Goal: Communication & Community: Connect with others

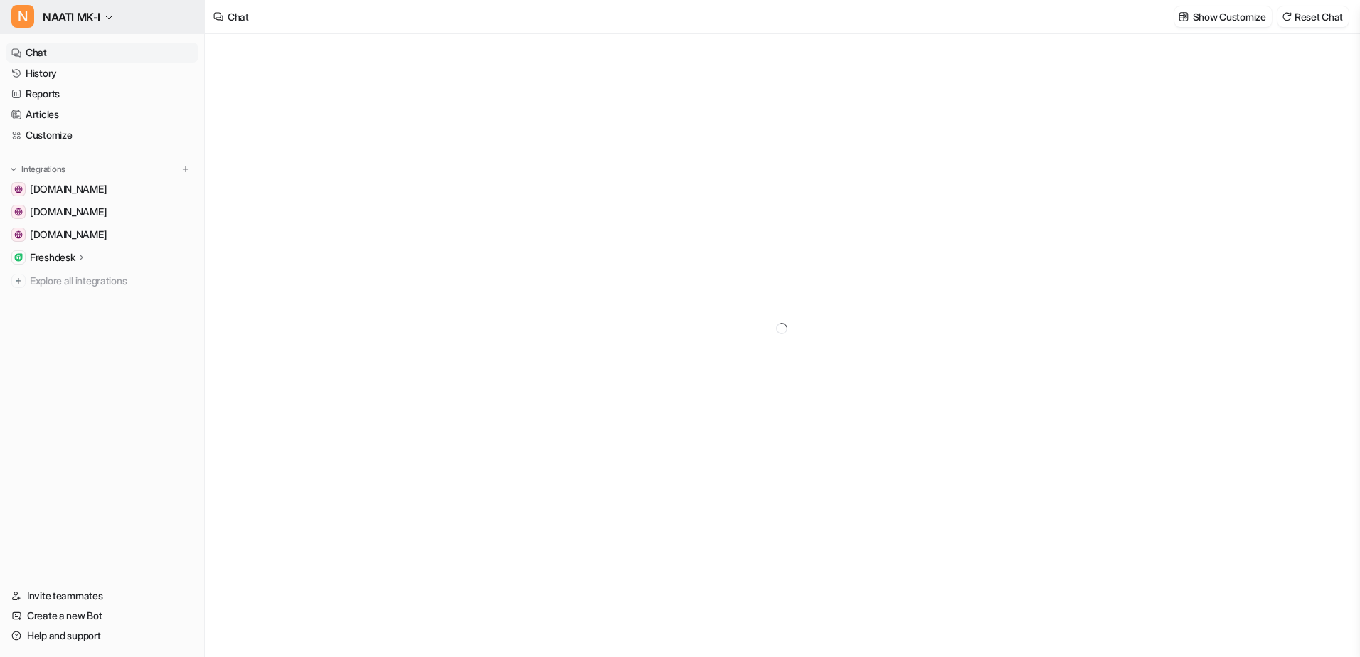
type textarea "**********"
click at [113, 22] on button "N NAATI MK-I" at bounding box center [102, 17] width 204 height 34
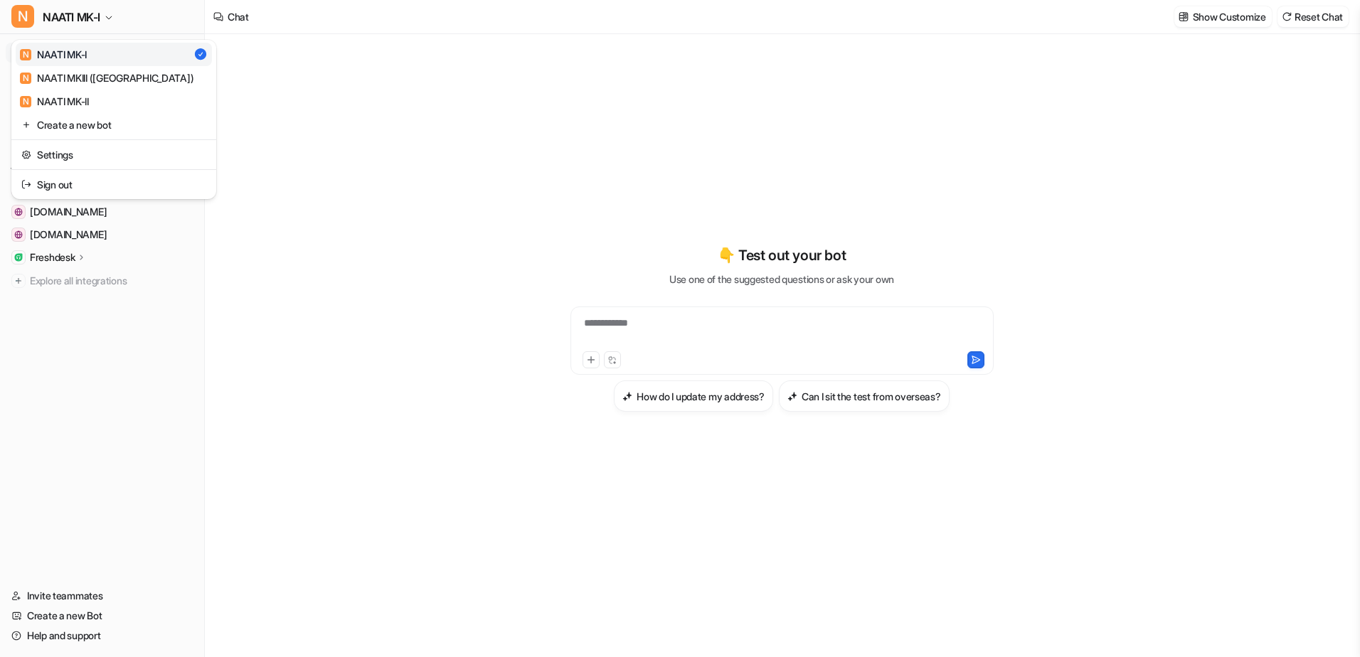
click at [343, 169] on div "**********" at bounding box center [680, 328] width 1360 height 657
click at [68, 595] on link "Invite teammates" at bounding box center [102, 596] width 193 height 20
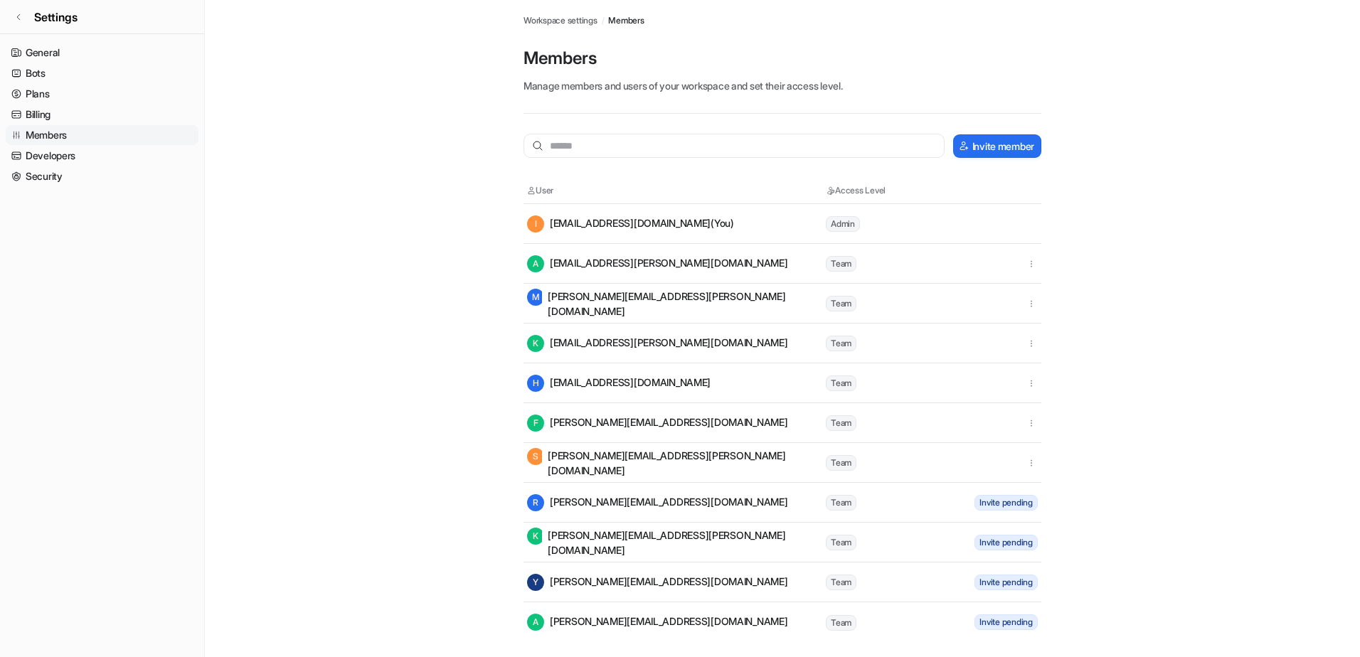
click at [617, 540] on div "K Kevin.bleasdale@naati.com.au" at bounding box center [675, 543] width 297 height 30
click at [620, 540] on div "K Kevin.bleasdale@naati.com.au" at bounding box center [675, 543] width 297 height 30
click at [1011, 545] on span "Invite pending" at bounding box center [1006, 543] width 63 height 16
click at [1019, 541] on span "Invite pending" at bounding box center [1006, 543] width 63 height 16
click at [658, 546] on div "K Kevin.bleasdale@naati.com.au" at bounding box center [675, 543] width 297 height 30
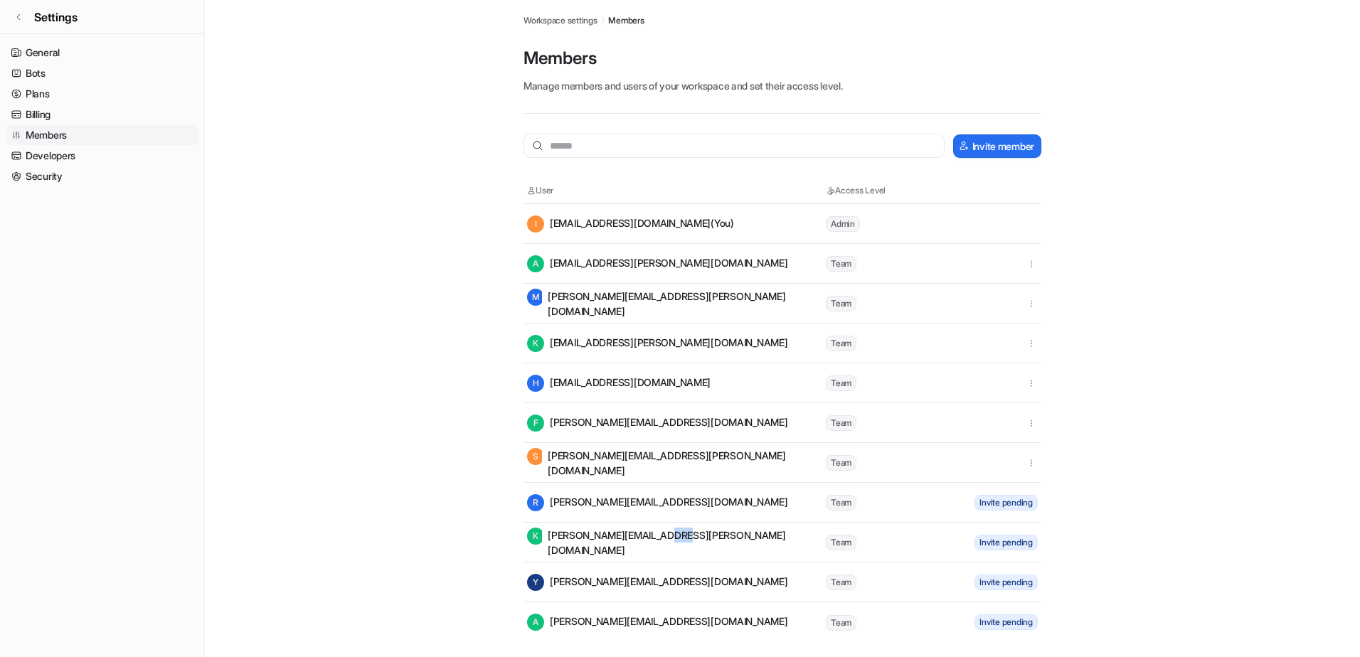
click at [658, 546] on div "K Kevin.bleasdale@naati.com.au" at bounding box center [675, 543] width 297 height 30
drag, startPoint x: 658, startPoint y: 546, endPoint x: 760, endPoint y: 555, distance: 102.8
click at [760, 555] on tr "K Kevin.bleasdale@naati.com.au Team Invite pending" at bounding box center [783, 543] width 518 height 40
click at [689, 546] on div "K Kevin.bleasdale@naati.com.au" at bounding box center [675, 543] width 297 height 30
click at [42, 178] on link "Security" at bounding box center [102, 176] width 193 height 20
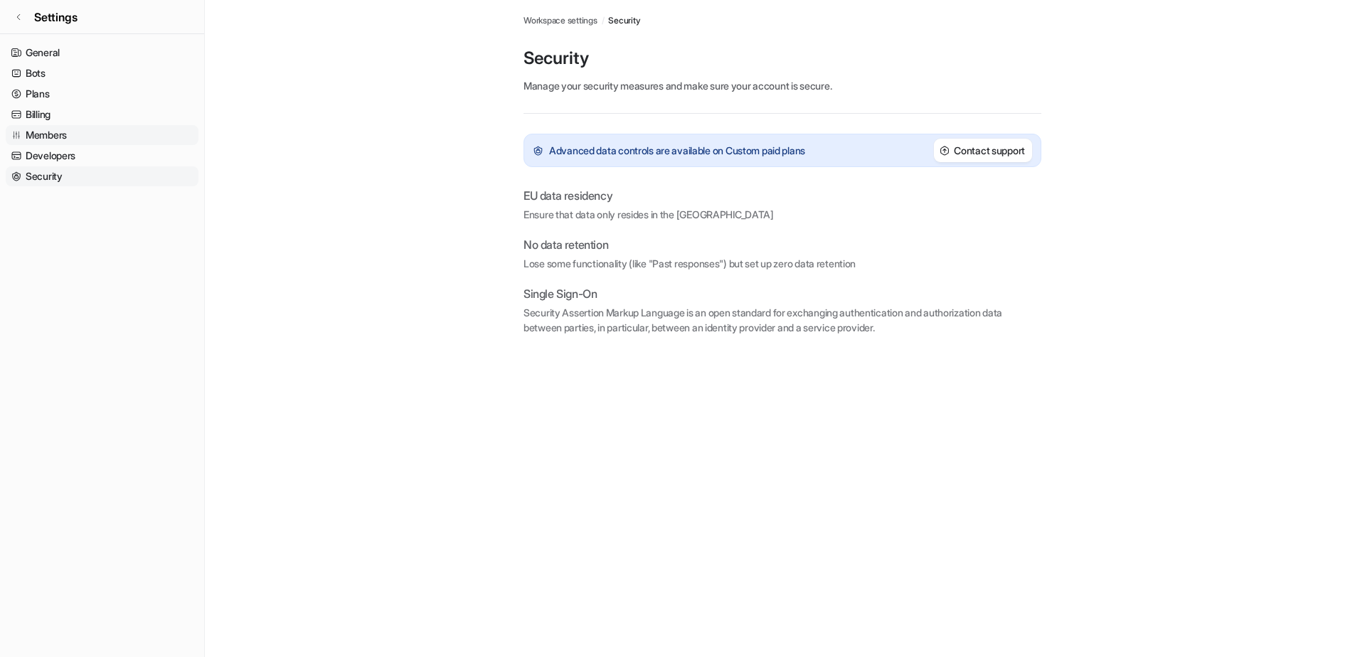
click at [49, 127] on link "Members" at bounding box center [102, 135] width 193 height 20
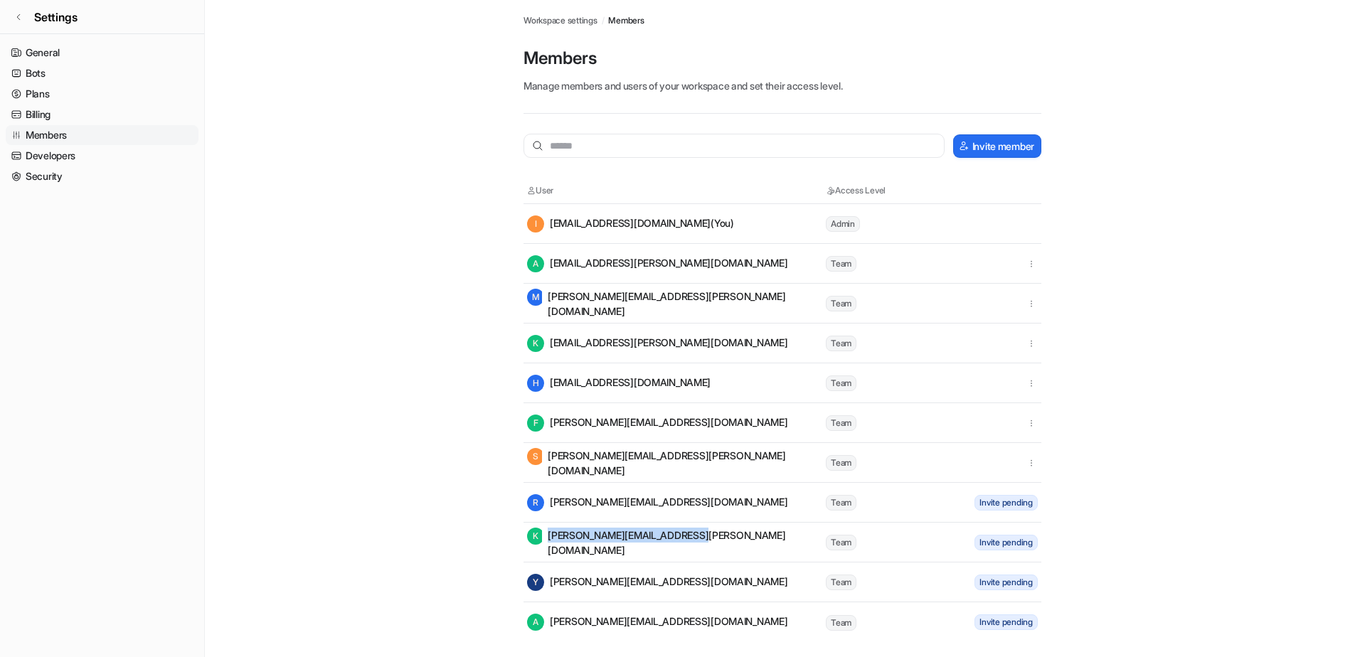
drag, startPoint x: 695, startPoint y: 543, endPoint x: 688, endPoint y: 546, distance: 7.7
click at [688, 546] on div "K [PERSON_NAME][EMAIL_ADDRESS][PERSON_NAME][DOMAIN_NAME]" at bounding box center [675, 543] width 297 height 30
copy div "[PERSON_NAME][EMAIL_ADDRESS][PERSON_NAME][DOMAIN_NAME]"
click at [460, 441] on main "Workspace settings / Members Members Manage members and users of your workspace…" at bounding box center [782, 321] width 1155 height 642
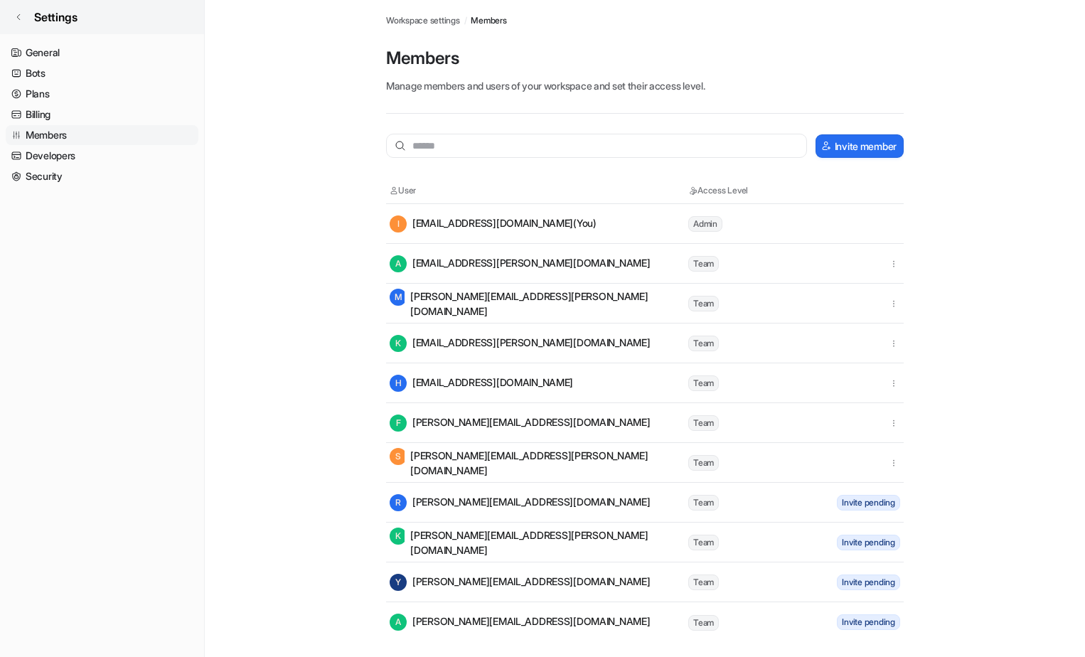
click at [19, 14] on icon at bounding box center [18, 17] width 9 height 9
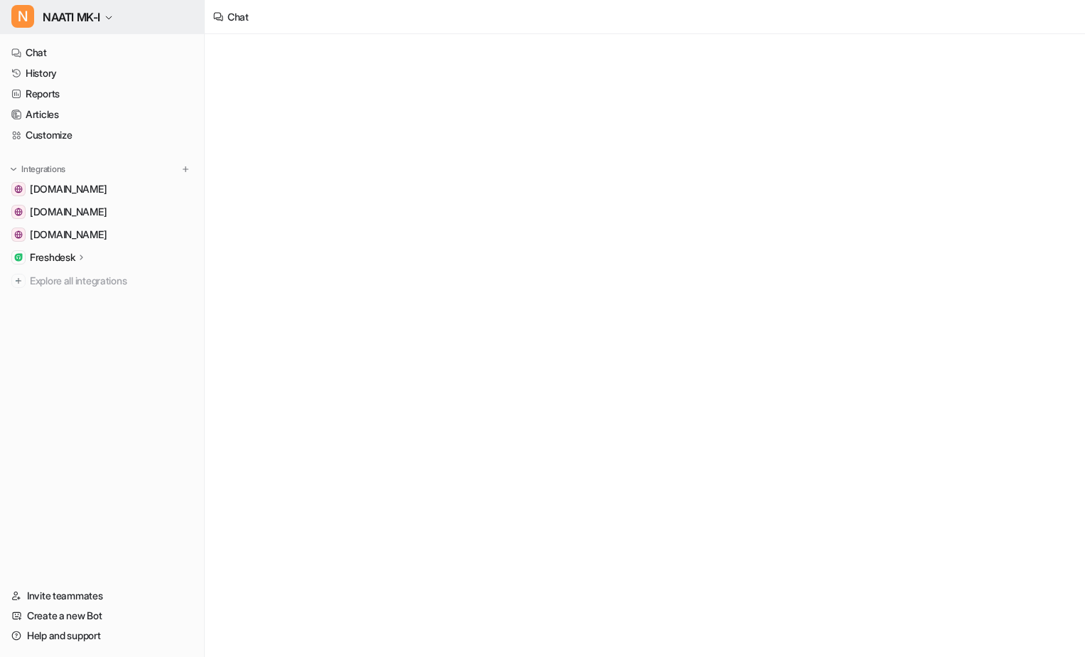
click at [15, 16] on span "N" at bounding box center [22, 16] width 23 height 23
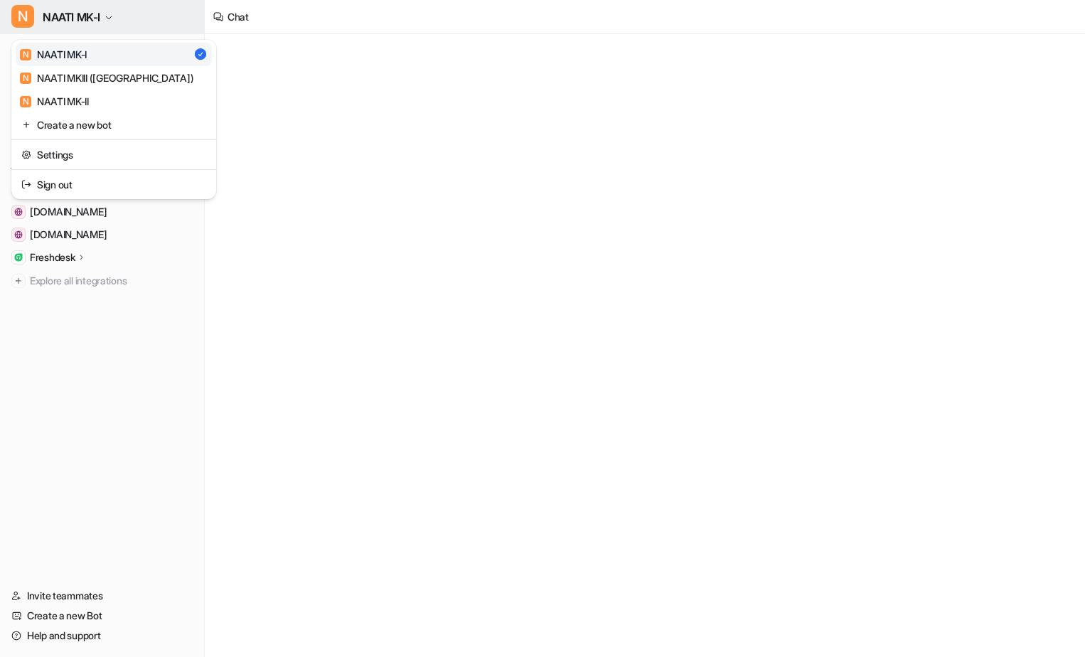
click at [16, 16] on span "N" at bounding box center [22, 16] width 23 height 23
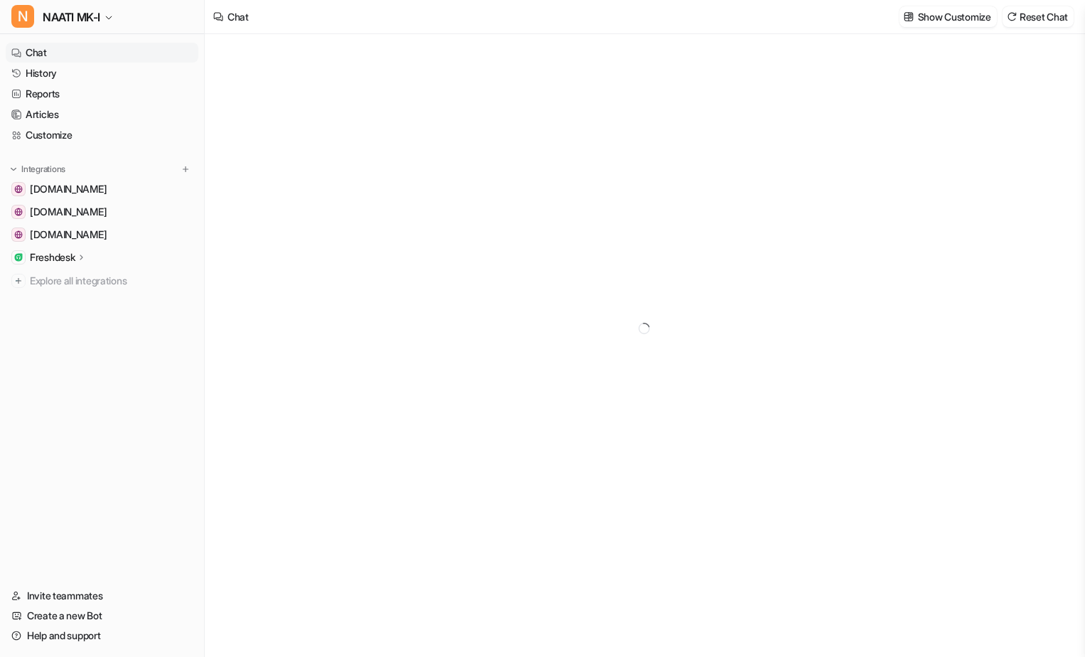
type textarea "**********"
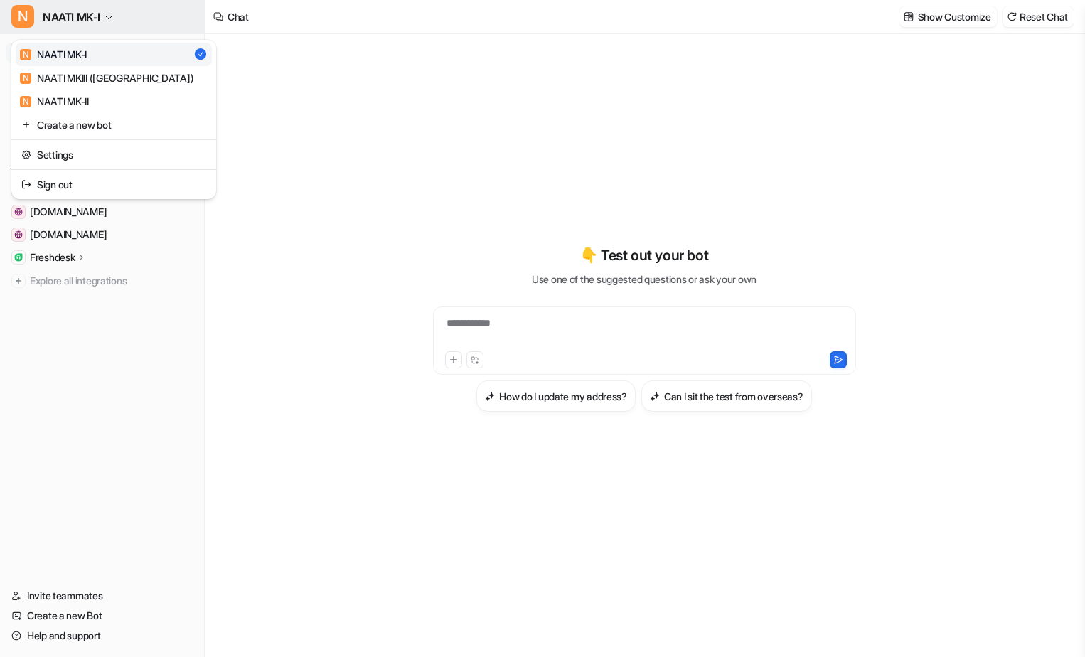
click at [112, 15] on icon "button" at bounding box center [109, 18] width 9 height 9
click at [279, 288] on div "**********" at bounding box center [542, 328] width 1085 height 657
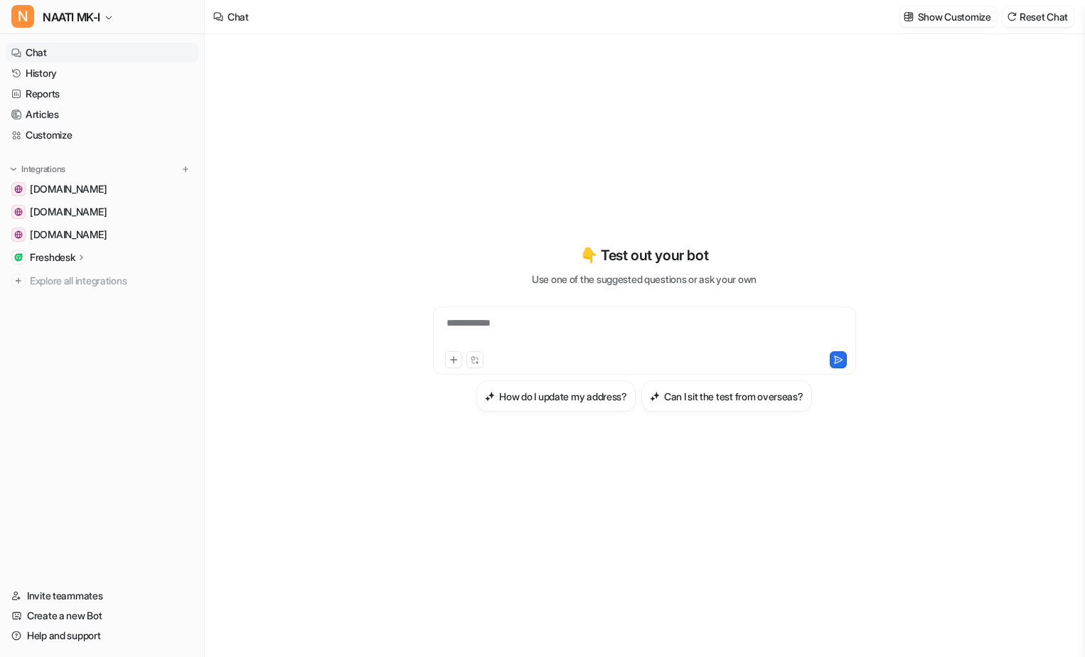
click at [79, 258] on icon at bounding box center [82, 257] width 10 height 11
click at [68, 299] on p "Sources" at bounding box center [59, 299] width 36 height 14
